Goal: Check status: Check status

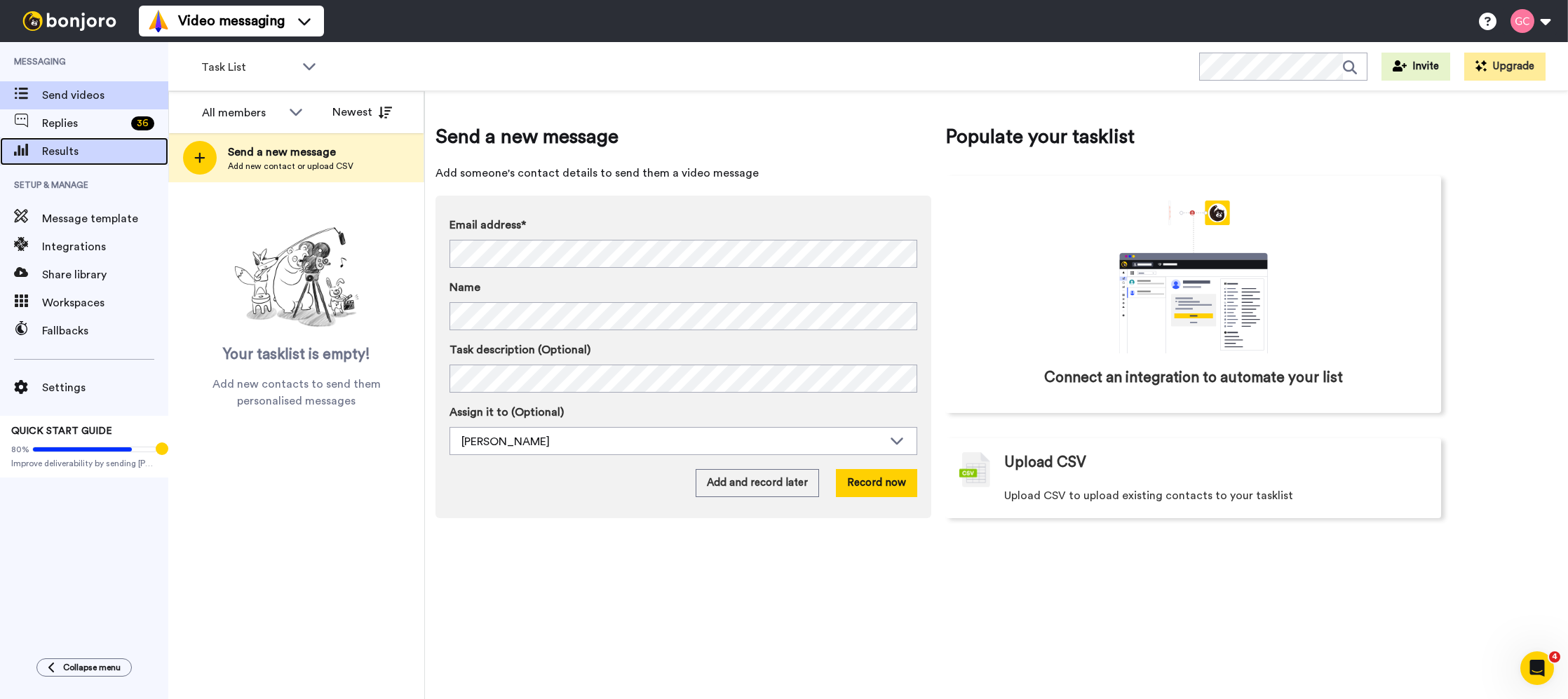
click at [96, 149] on span "Results" at bounding box center [104, 150] width 126 height 17
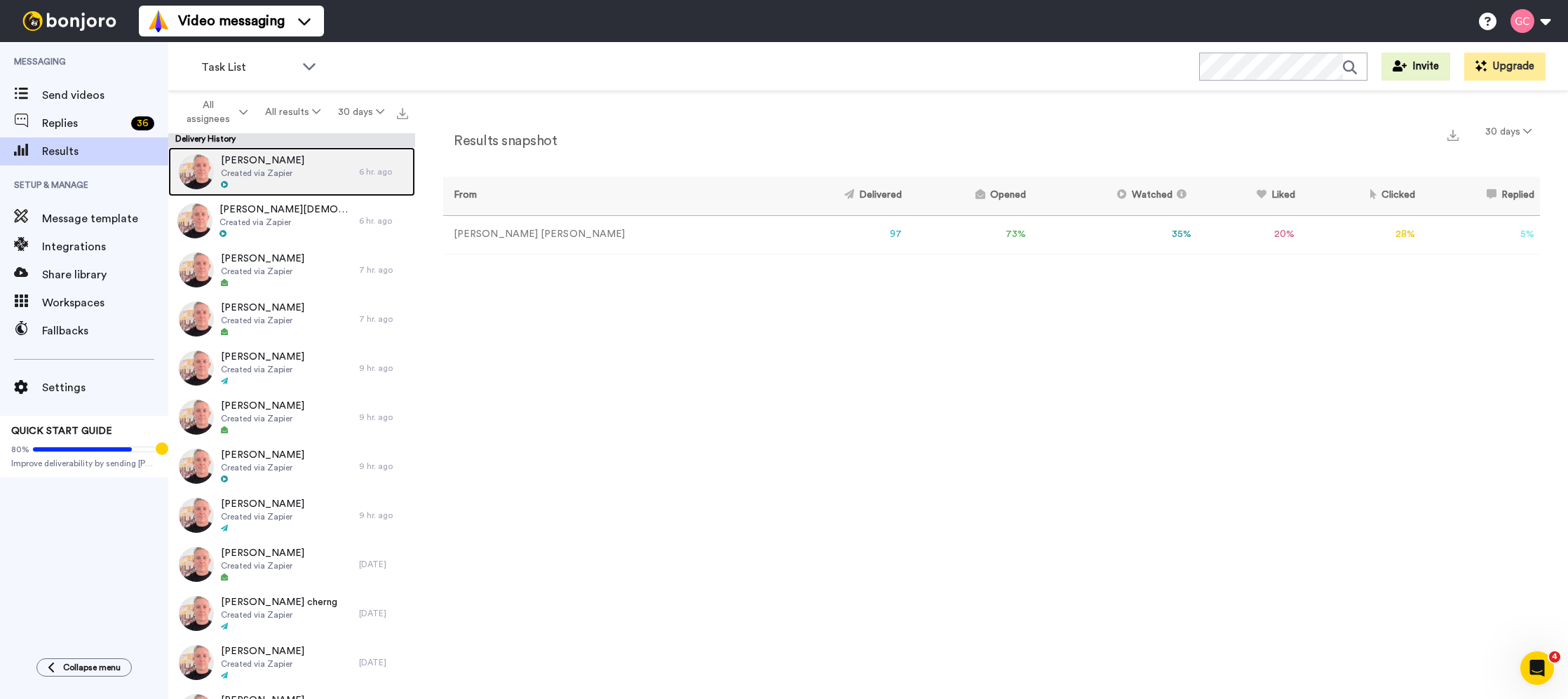
click at [271, 180] on div at bounding box center [263, 184] width 83 height 10
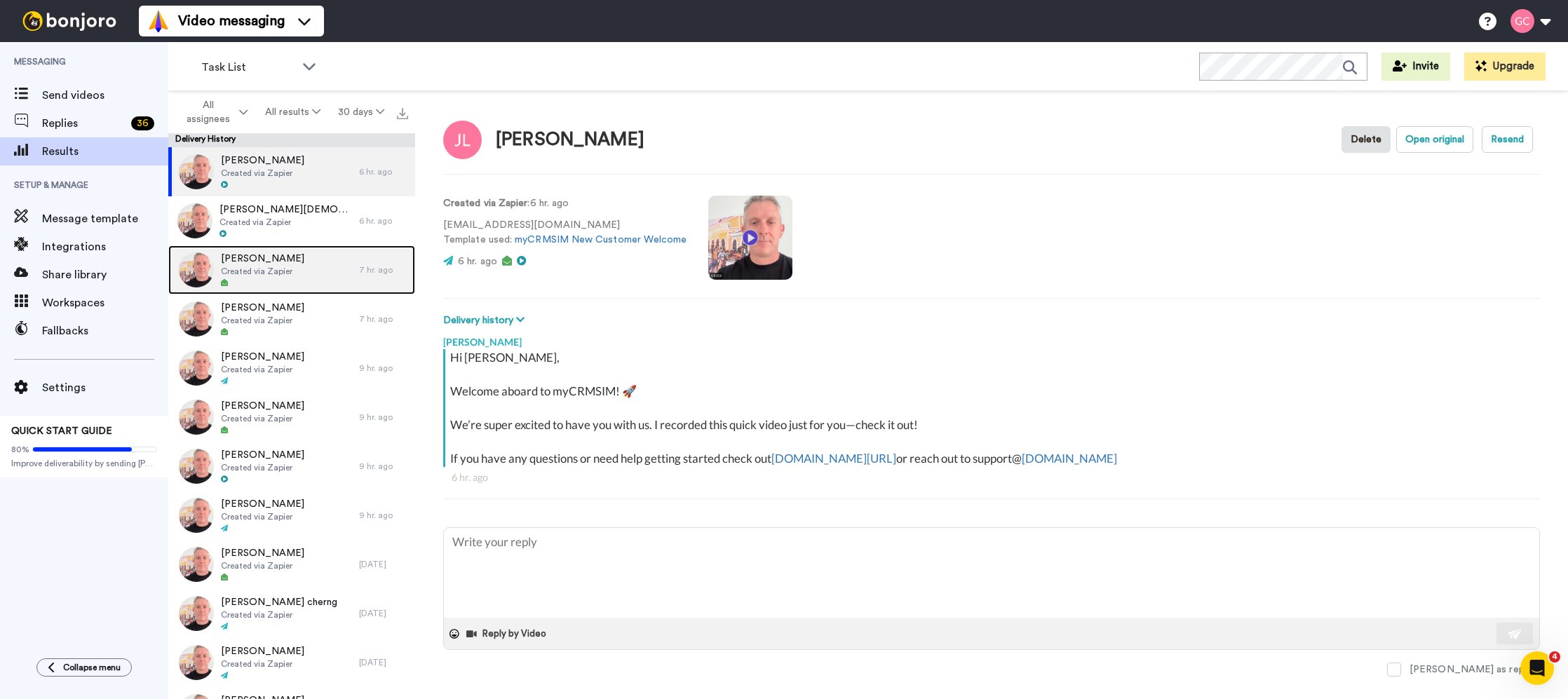
click at [335, 277] on div "Curtis Hinds Created via Zapier" at bounding box center [264, 270] width 190 height 49
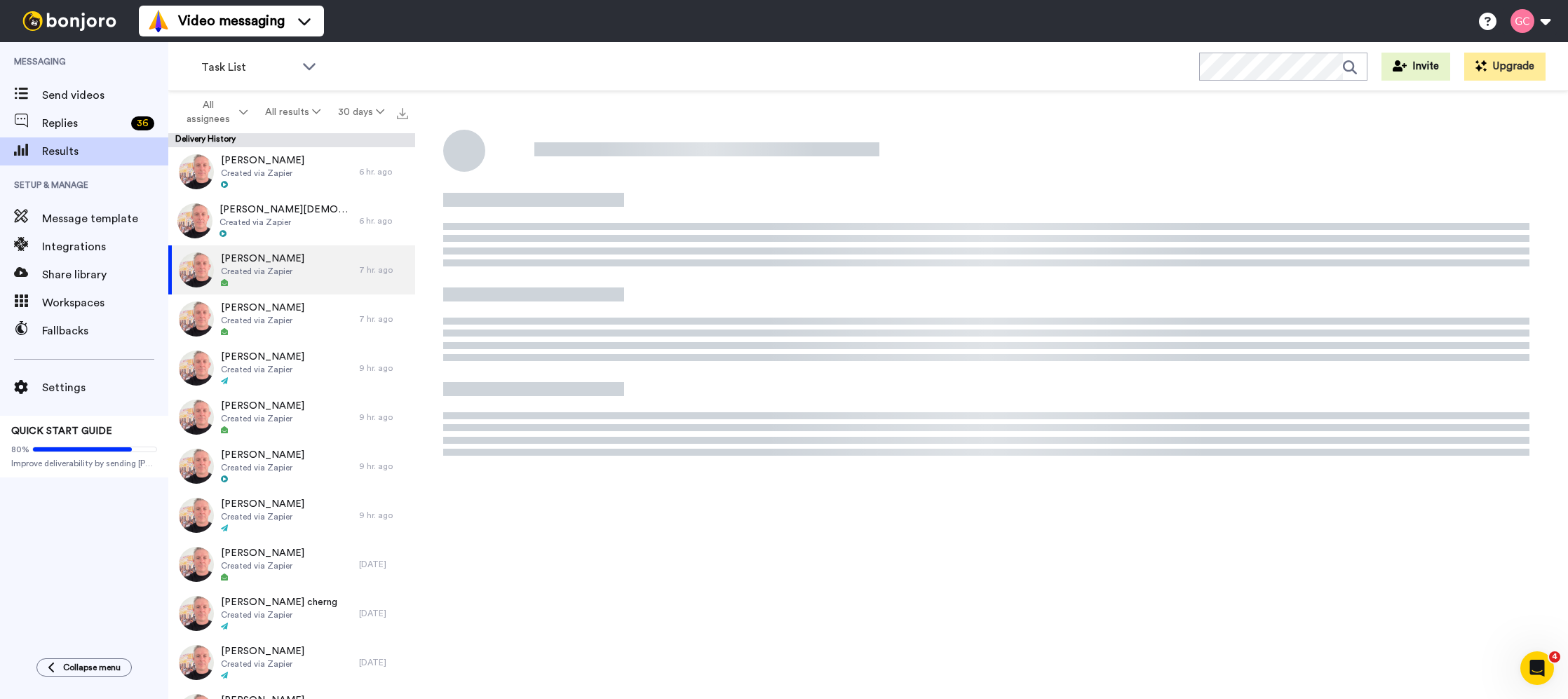
type textarea "x"
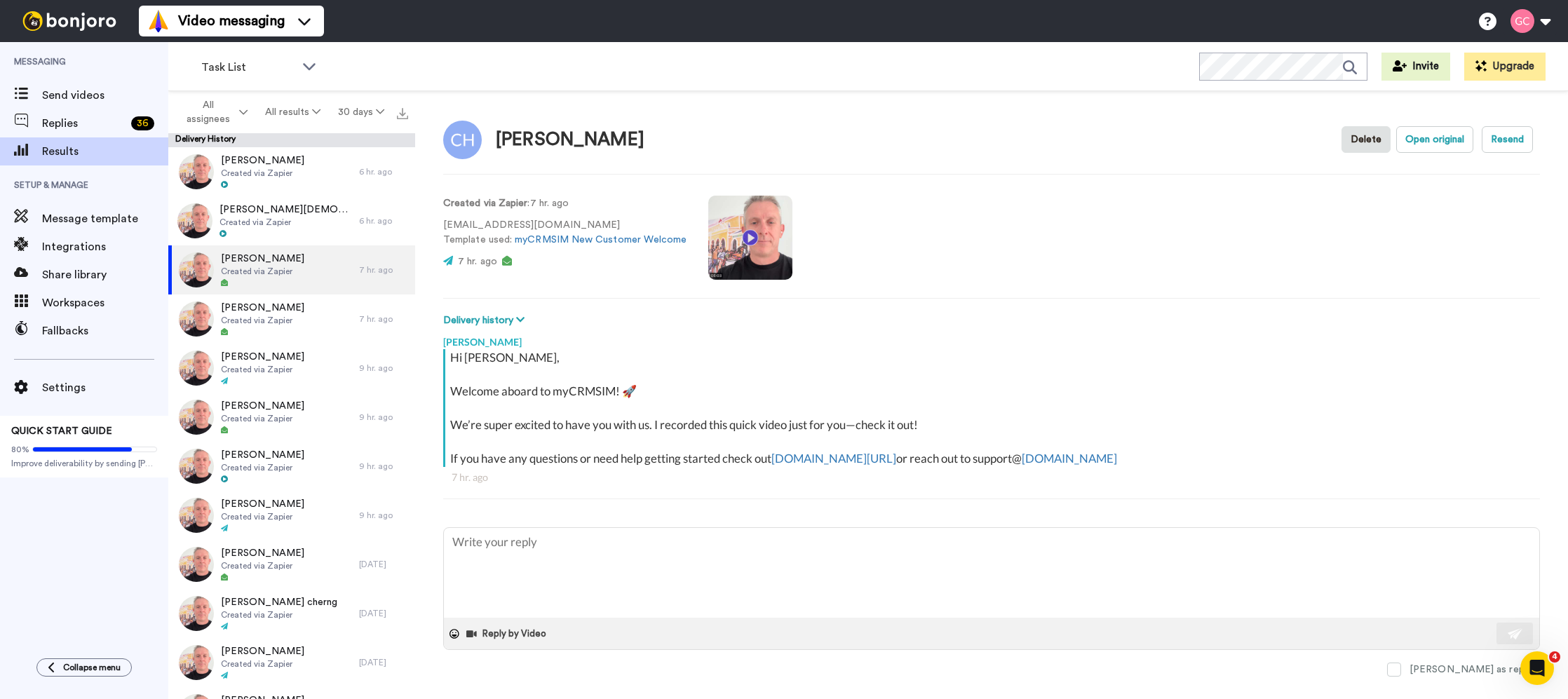
scroll to position [20, 0]
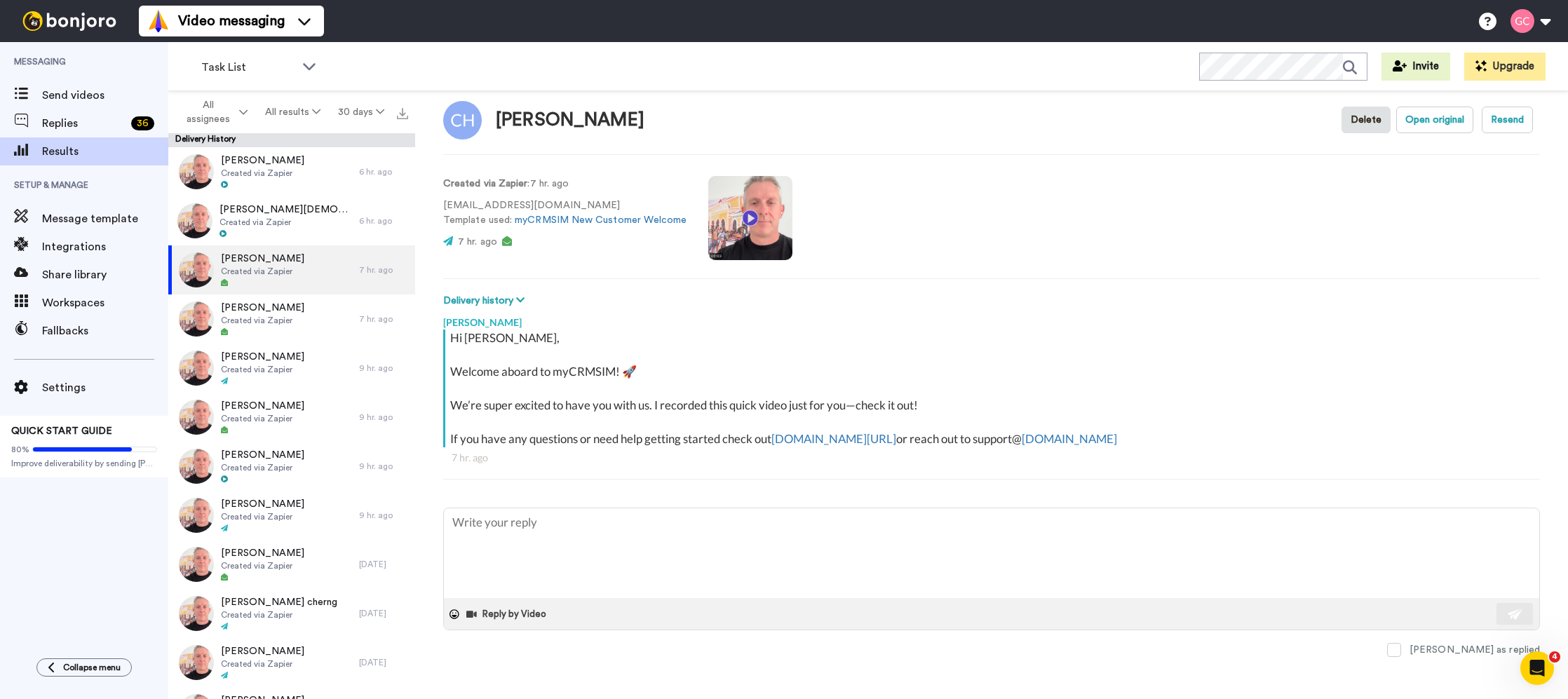
click at [751, 222] on video at bounding box center [750, 217] width 84 height 84
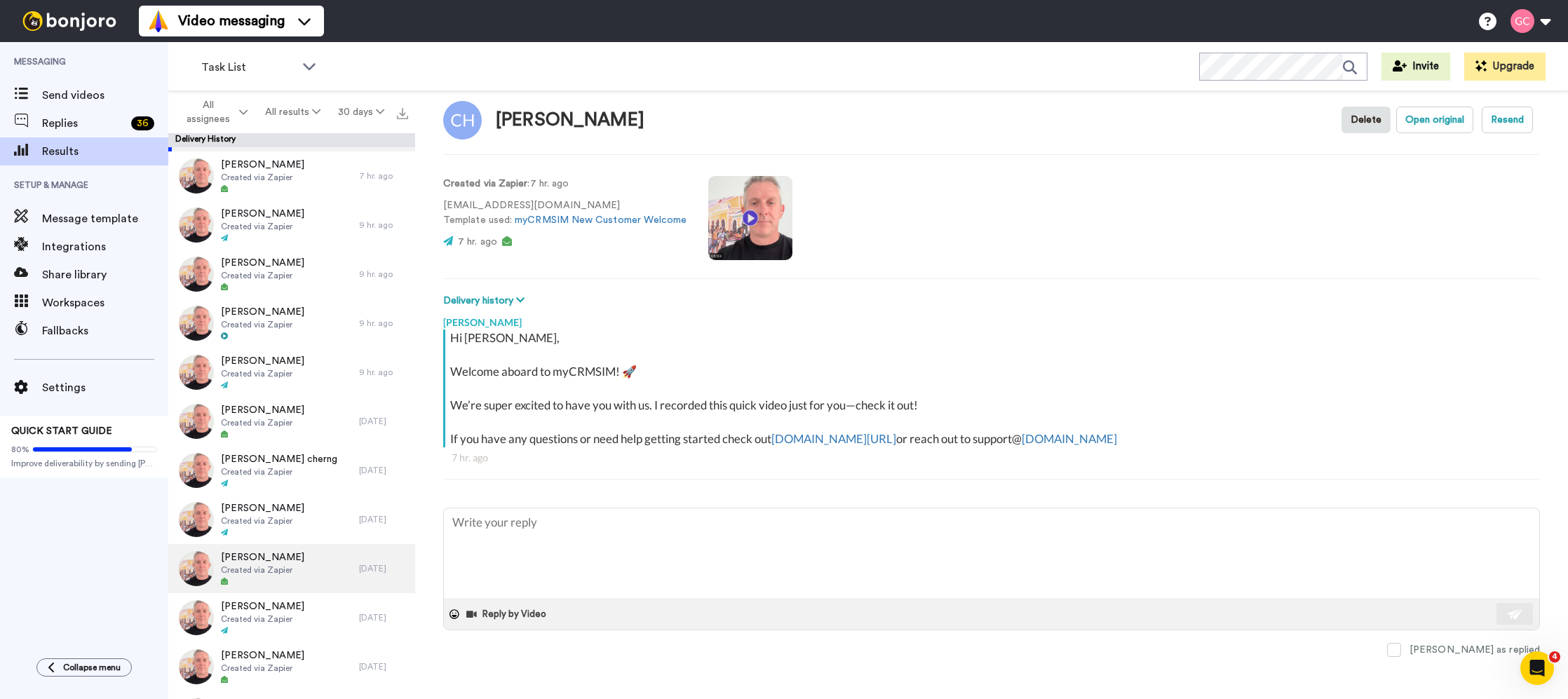
scroll to position [0, 0]
